Goal: Find specific page/section: Find specific page/section

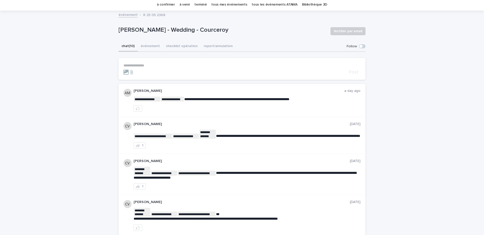
scroll to position [17, 0]
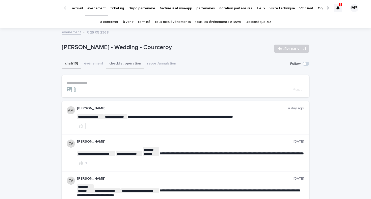
click at [115, 66] on button "checklist opération" at bounding box center [125, 64] width 38 height 11
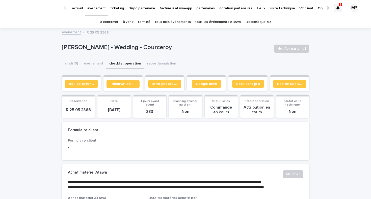
click at [86, 86] on link "Bon de commande" at bounding box center [81, 84] width 33 height 8
click at [77, 64] on button "chat (10)" at bounding box center [71, 64] width 19 height 11
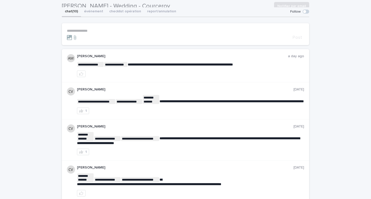
scroll to position [51, 0]
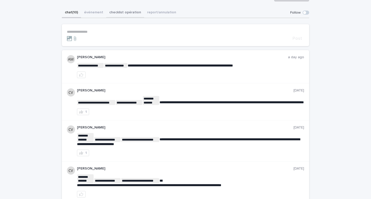
click at [125, 13] on button "checklist opération" at bounding box center [125, 13] width 38 height 11
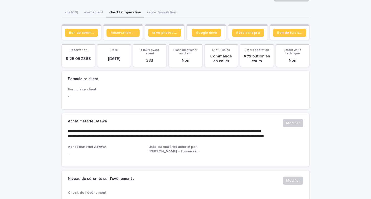
click at [87, 38] on section "Bon de commande" at bounding box center [81, 32] width 39 height 16
click at [85, 35] on link "Bon de commande" at bounding box center [81, 33] width 33 height 8
